Goal: Feedback & Contribution: Submit feedback/report problem

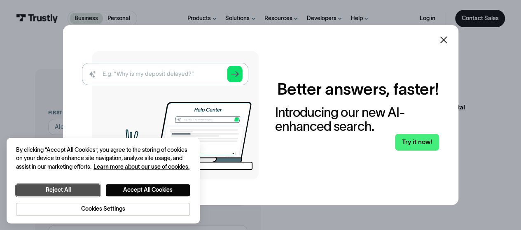
click at [86, 194] on button "Reject All" at bounding box center [58, 190] width 84 height 12
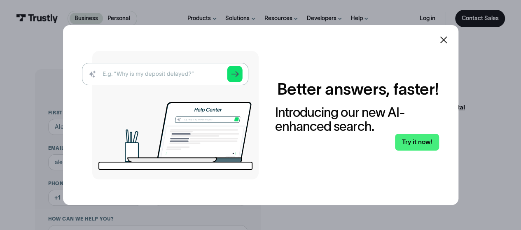
click at [445, 45] on div at bounding box center [443, 40] width 10 height 10
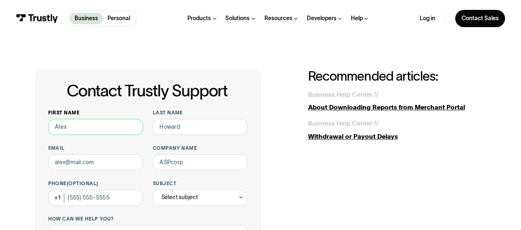
click at [103, 133] on input "First name" at bounding box center [95, 127] width 95 height 16
type input "[PERSON_NAME]"
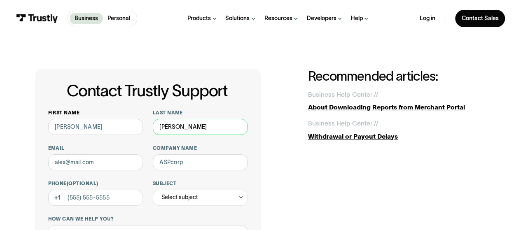
type input "[PERSON_NAME]"
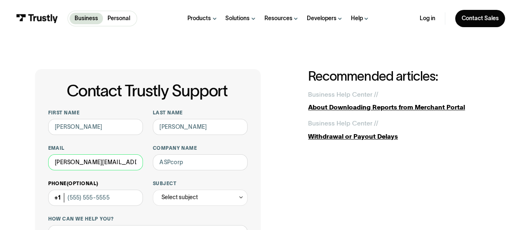
type input "[PERSON_NAME][EMAIL_ADDRESS][PERSON_NAME][DOMAIN_NAME]"
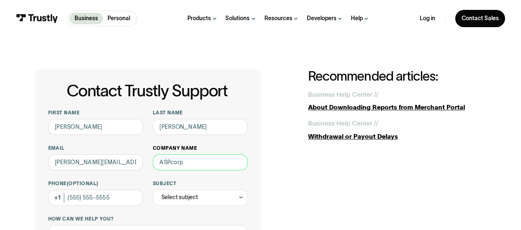
click at [169, 165] on input "Company name" at bounding box center [200, 162] width 95 height 16
type input "NPI"
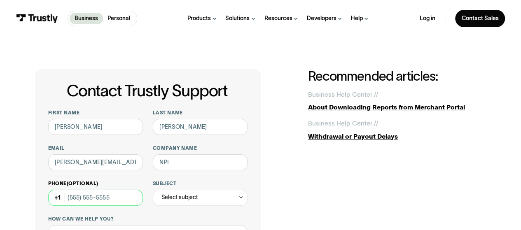
click at [91, 198] on input "Phone (Optional)" at bounding box center [95, 198] width 95 height 16
type input "[PHONE_NUMBER]"
click at [216, 198] on div "Select subject" at bounding box center [200, 198] width 95 height 16
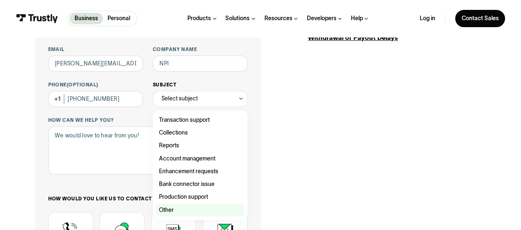
scroll to position [123, 0]
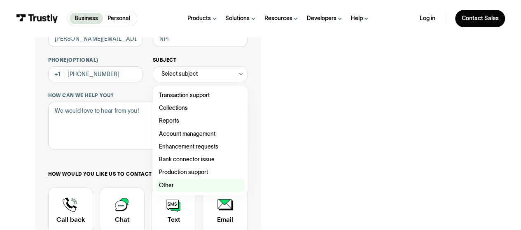
click at [194, 183] on div "Contact Trustly Support" at bounding box center [200, 185] width 89 height 13
type input "*****"
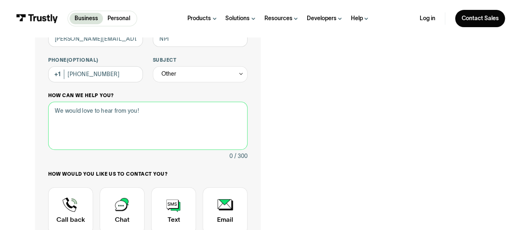
paste textarea "I did a password reset but the link in the email directs me back to login page …"
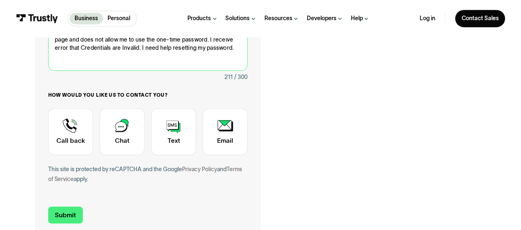
scroll to position [206, 0]
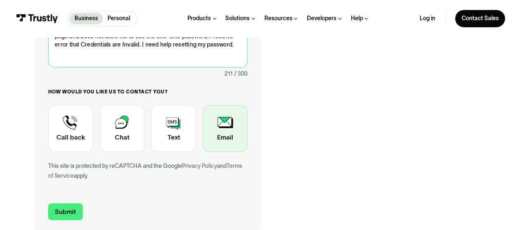
type textarea "I did a password reset but the link in the email directs me back to login page …"
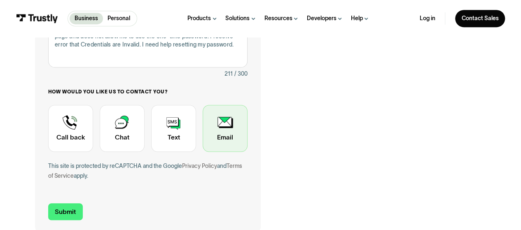
click at [214, 132] on div "Contact Trustly Support" at bounding box center [225, 128] width 45 height 47
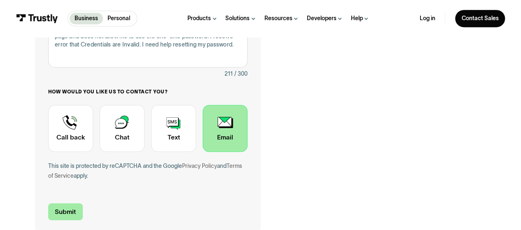
click at [61, 219] on input "Submit" at bounding box center [65, 211] width 35 height 17
type input "[PHONE_NUMBER]"
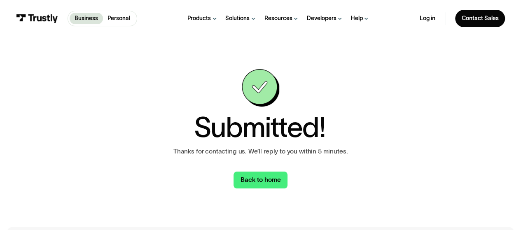
click at [221, 189] on div "Submitted! Thanks for contacting us. We’ll reply to you within 5 minutes. Back …" at bounding box center [260, 129] width 489 height 184
click at [246, 177] on link "Back to home" at bounding box center [260, 180] width 54 height 17
